Goal: Task Accomplishment & Management: Manage account settings

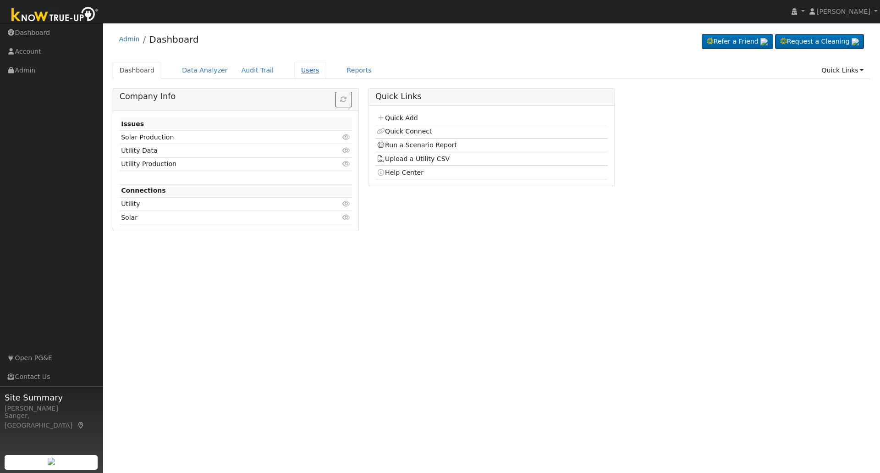
click at [297, 72] on link "Users" at bounding box center [310, 70] width 32 height 17
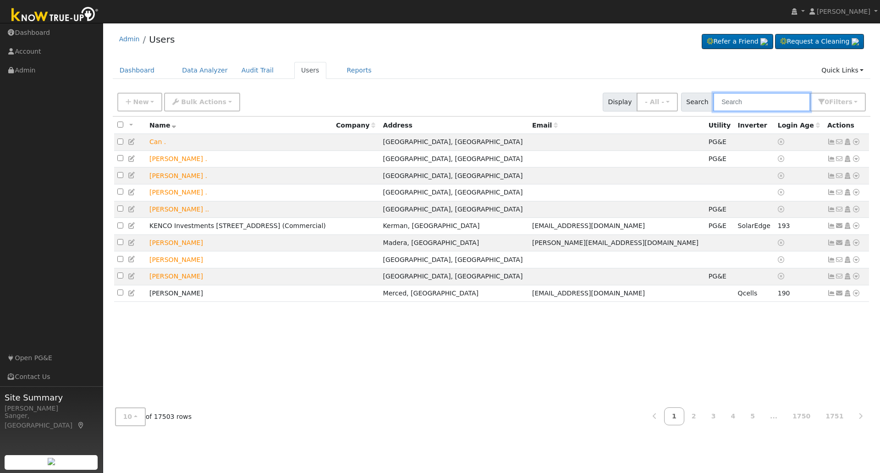
click at [749, 101] on input "text" at bounding box center [761, 102] width 97 height 19
paste input "[PERSON_NAME]"
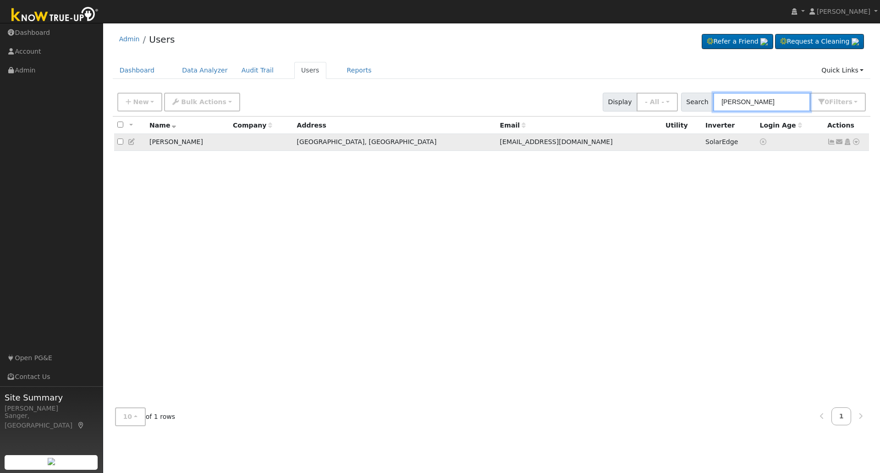
type input "[PERSON_NAME]"
click at [830, 145] on icon at bounding box center [831, 141] width 8 height 6
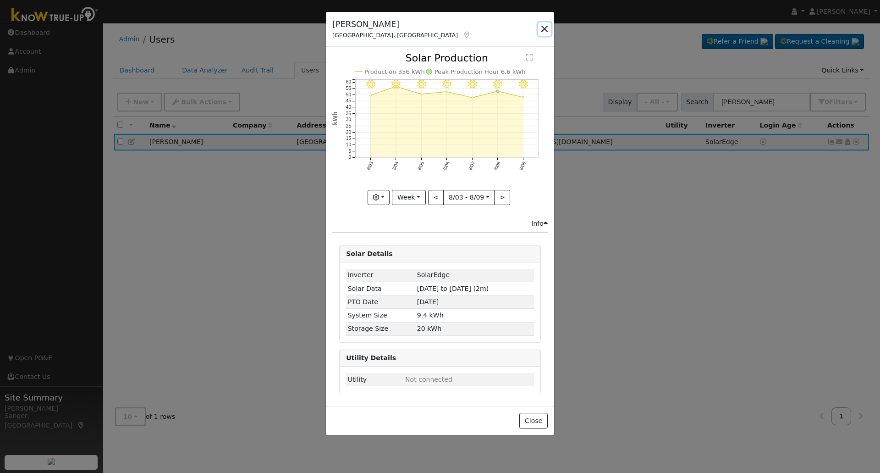
click at [544, 30] on button "button" at bounding box center [544, 28] width 13 height 13
